Goal: Transaction & Acquisition: Purchase product/service

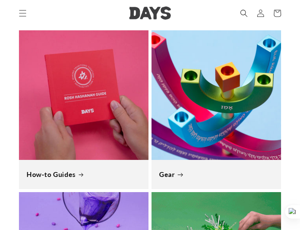
click at [217, 170] on link "Gear" at bounding box center [216, 174] width 114 height 9
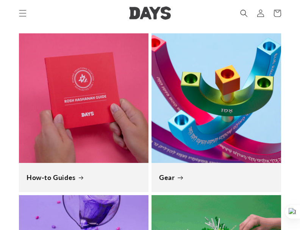
scroll to position [0, 531]
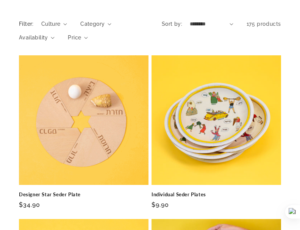
scroll to position [114, 0]
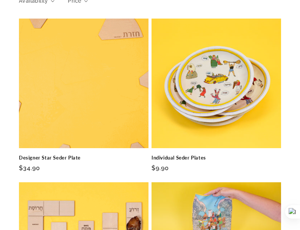
click at [203, 155] on link "Individual Seder Plates" at bounding box center [217, 158] width 130 height 6
